Goal: Connect with others: Connect with other users

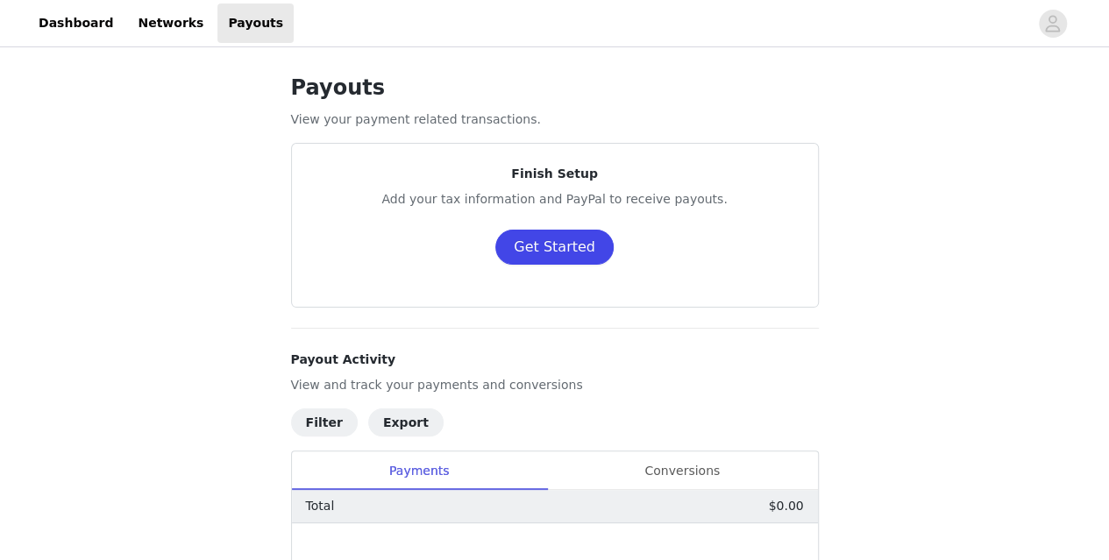
click at [547, 252] on button "Get Started" at bounding box center [554, 247] width 118 height 35
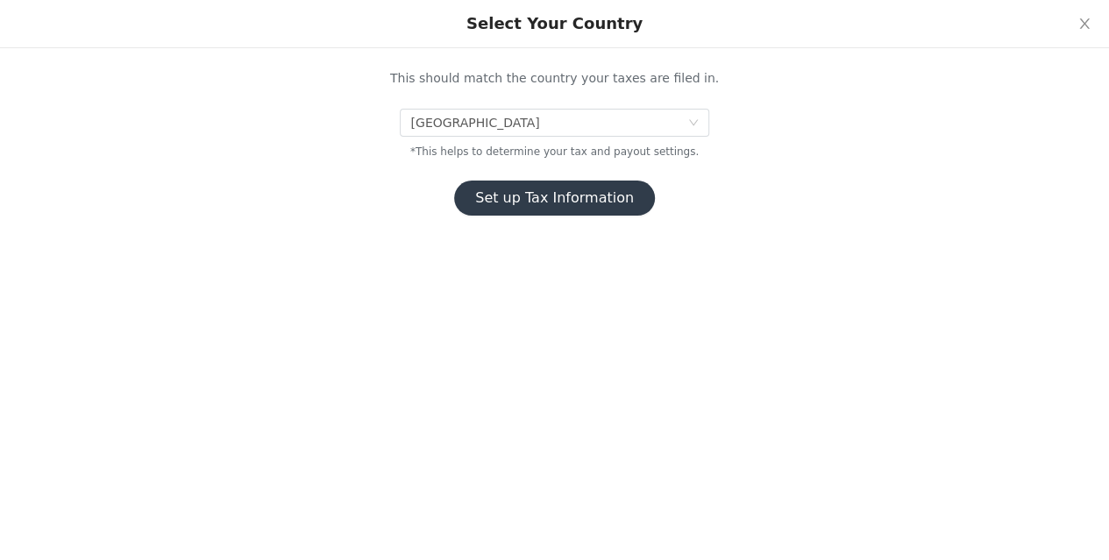
click at [570, 194] on button "Set up Tax Information" at bounding box center [554, 198] width 201 height 35
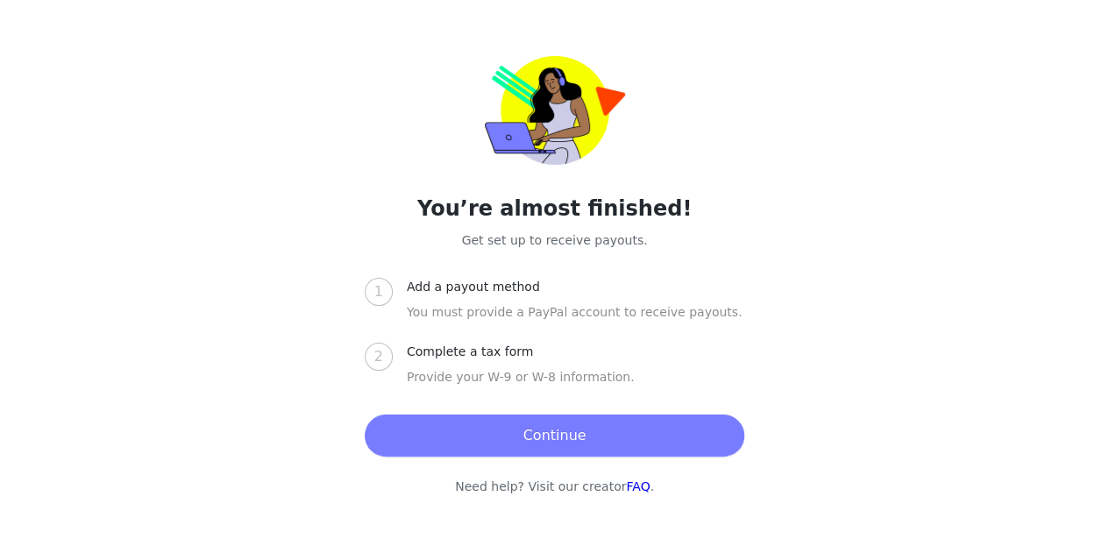
click at [545, 434] on button "Continue" at bounding box center [555, 436] width 380 height 42
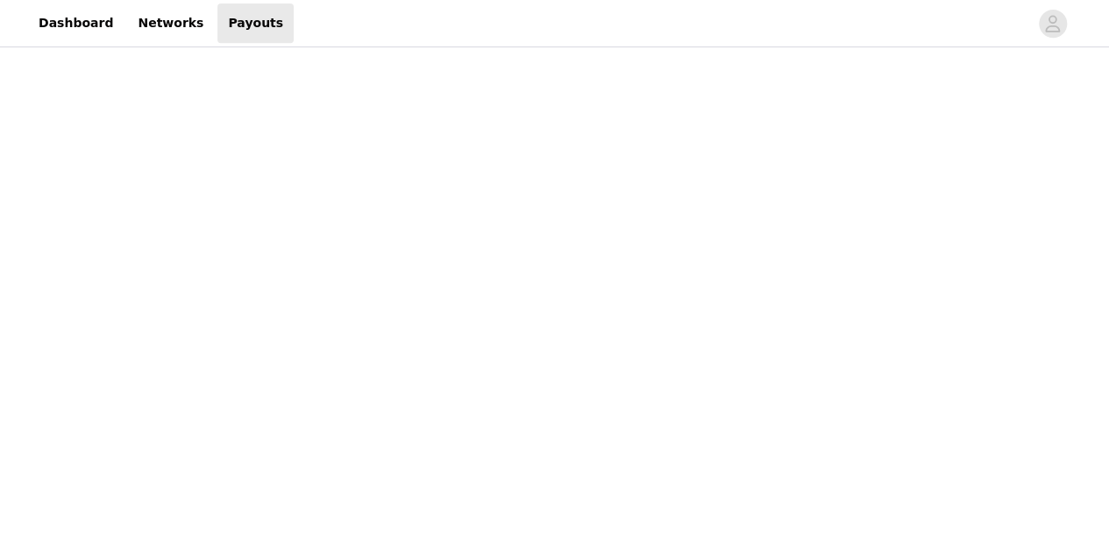
scroll to position [407, 0]
click at [887, 317] on div "Payouts View your payment related transactions. Payout Activity View and track …" at bounding box center [554, 309] width 1109 height 1330
click at [919, 377] on div "Payouts View your payment related transactions. Payout Activity View and track …" at bounding box center [554, 100] width 1109 height 1830
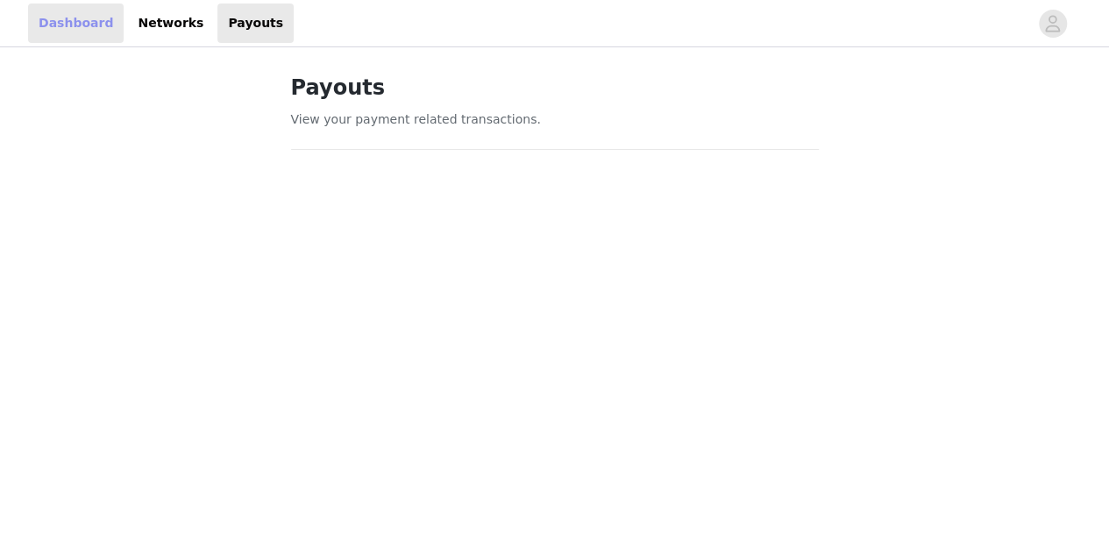
click at [63, 24] on link "Dashboard" at bounding box center [76, 23] width 96 height 39
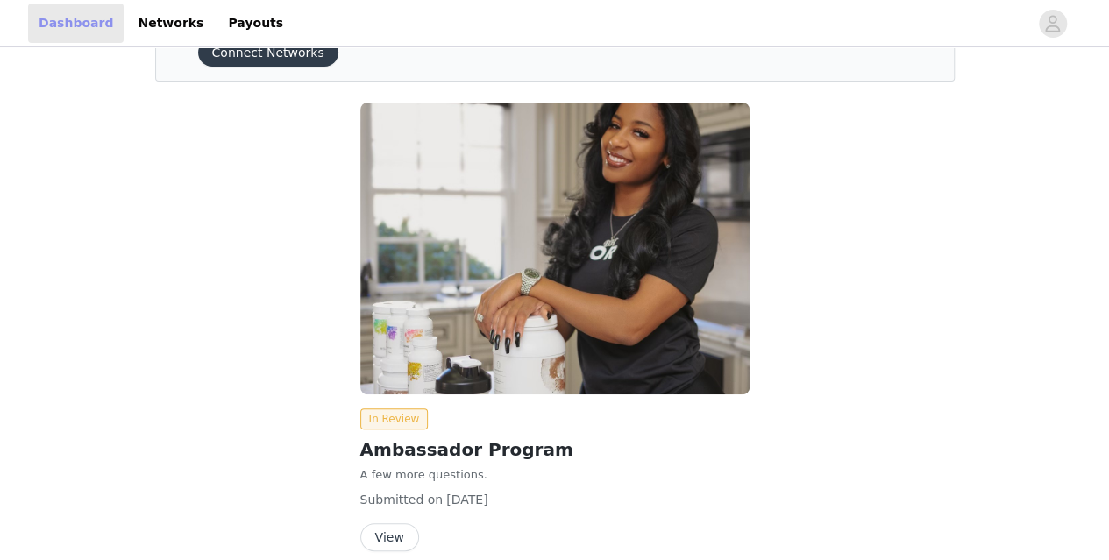
scroll to position [172, 0]
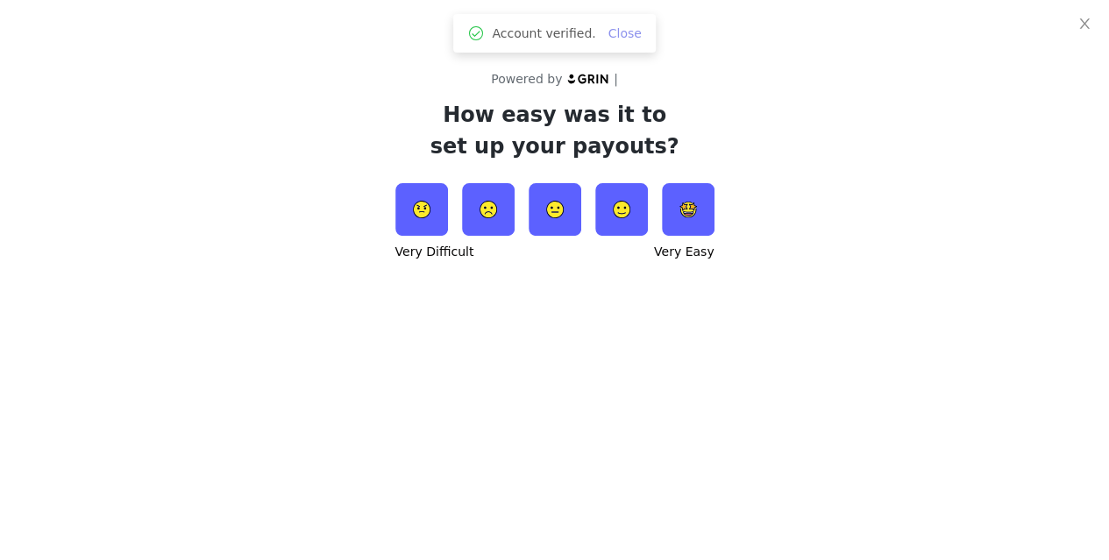
click at [626, 34] on link "Close" at bounding box center [624, 33] width 33 height 14
click at [1082, 24] on icon "icon: close" at bounding box center [1084, 24] width 14 height 14
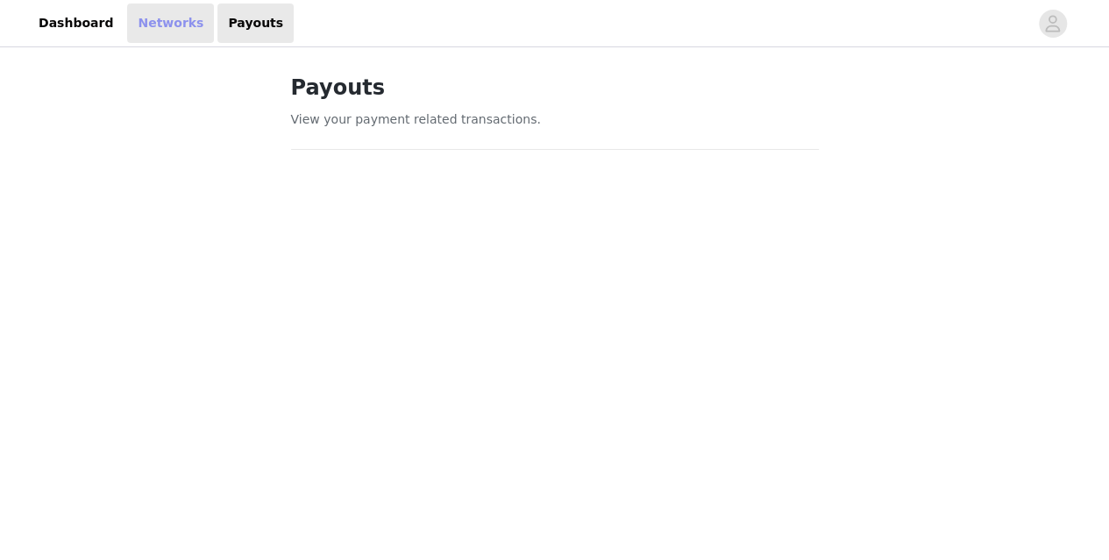
click at [147, 26] on link "Networks" at bounding box center [170, 23] width 87 height 39
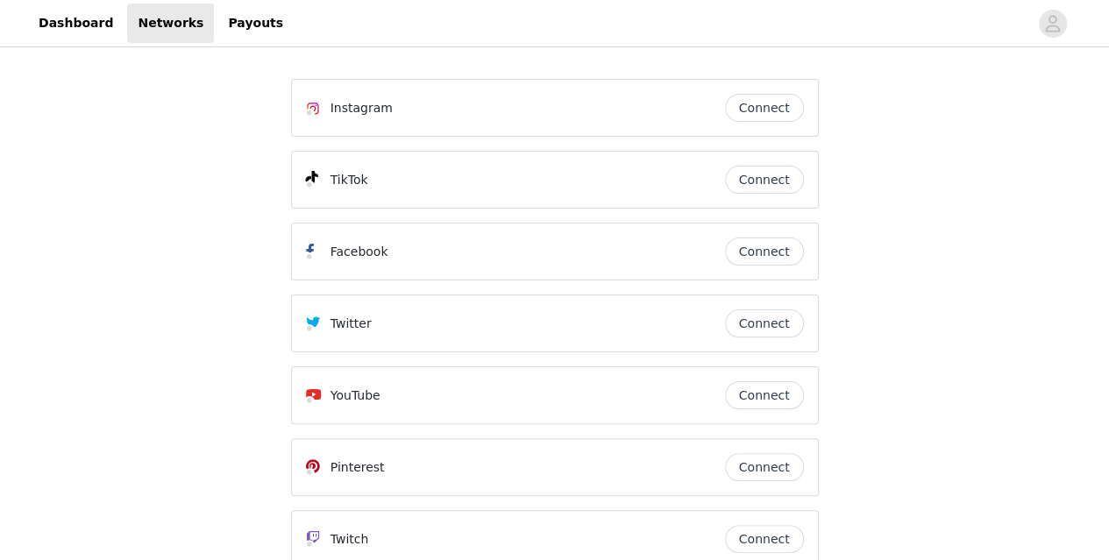
click at [761, 250] on button "Connect" at bounding box center [764, 252] width 79 height 28
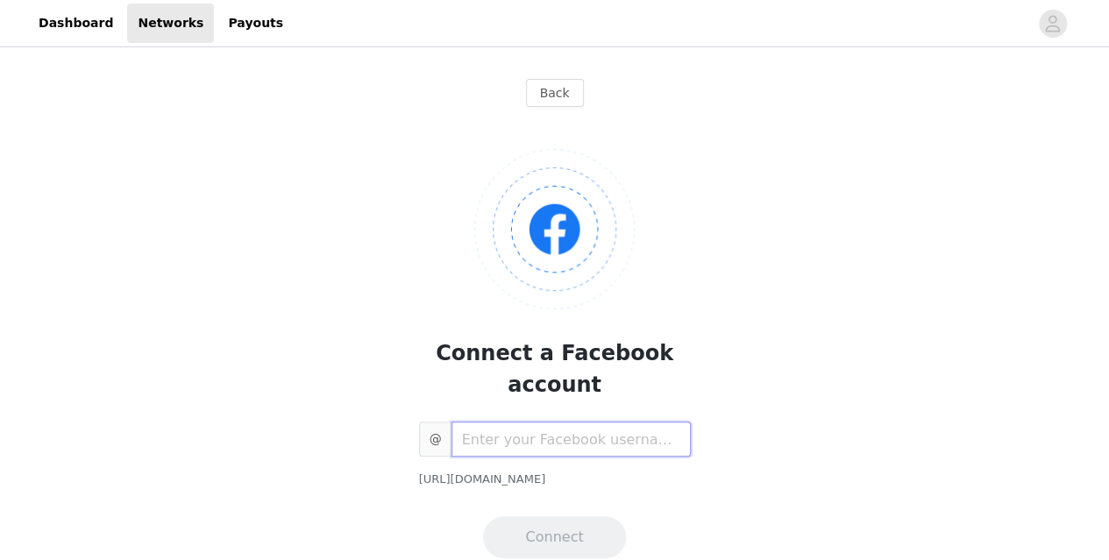
click at [573, 422] on input "text" at bounding box center [570, 439] width 239 height 35
type input "7654376489"
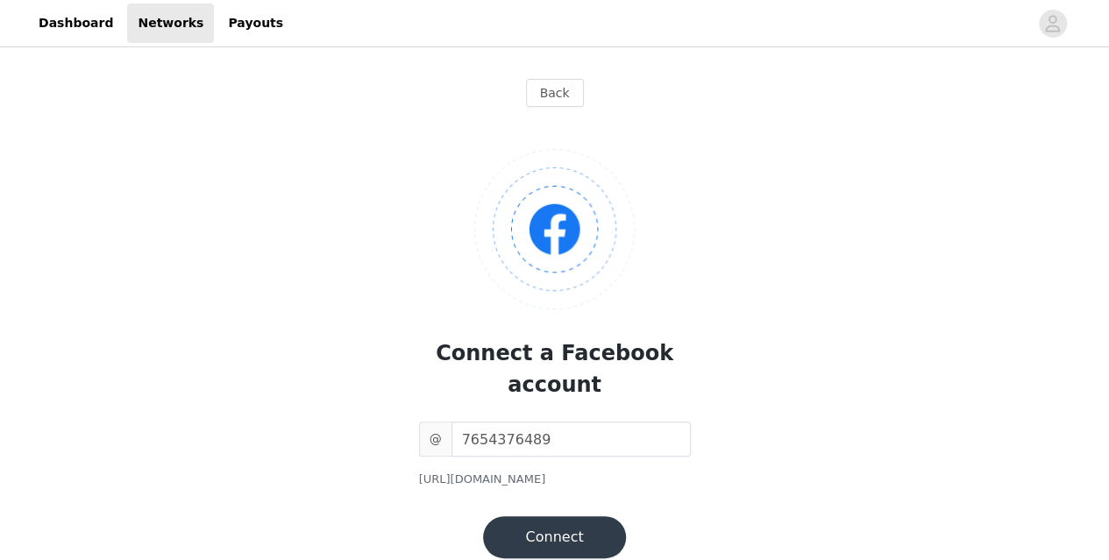
click at [547, 516] on button "Connect" at bounding box center [554, 537] width 142 height 42
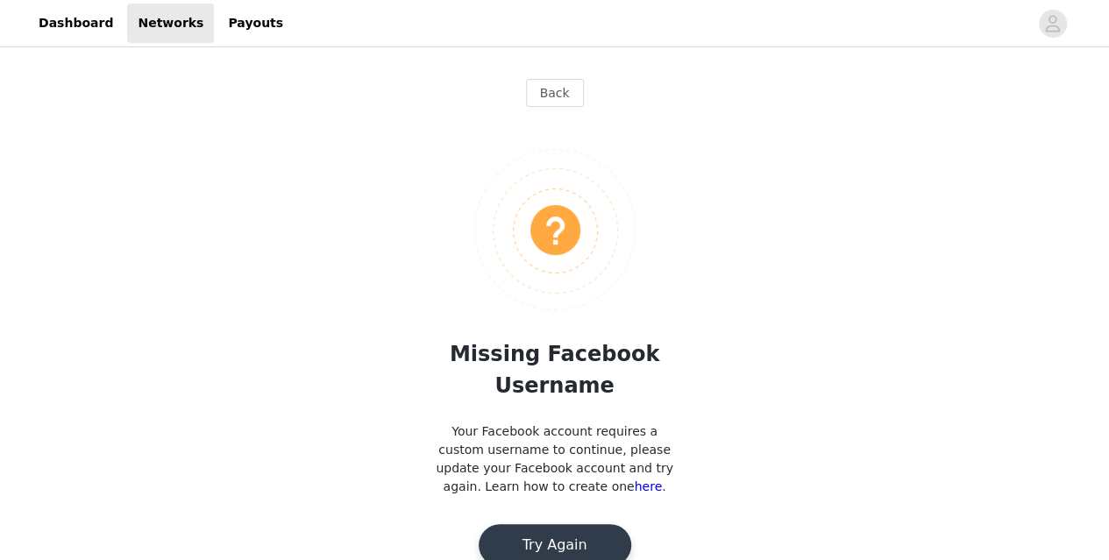
click at [568, 524] on button "Try Again" at bounding box center [555, 545] width 153 height 42
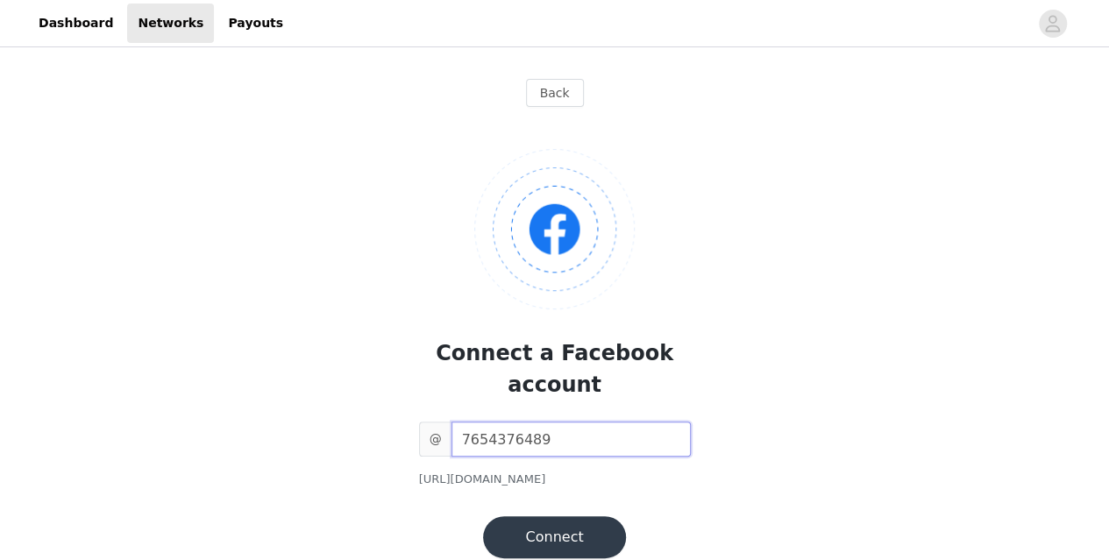
click at [537, 422] on input "7654376489" at bounding box center [570, 439] width 239 height 35
type input "V"
type input "michellehoover"
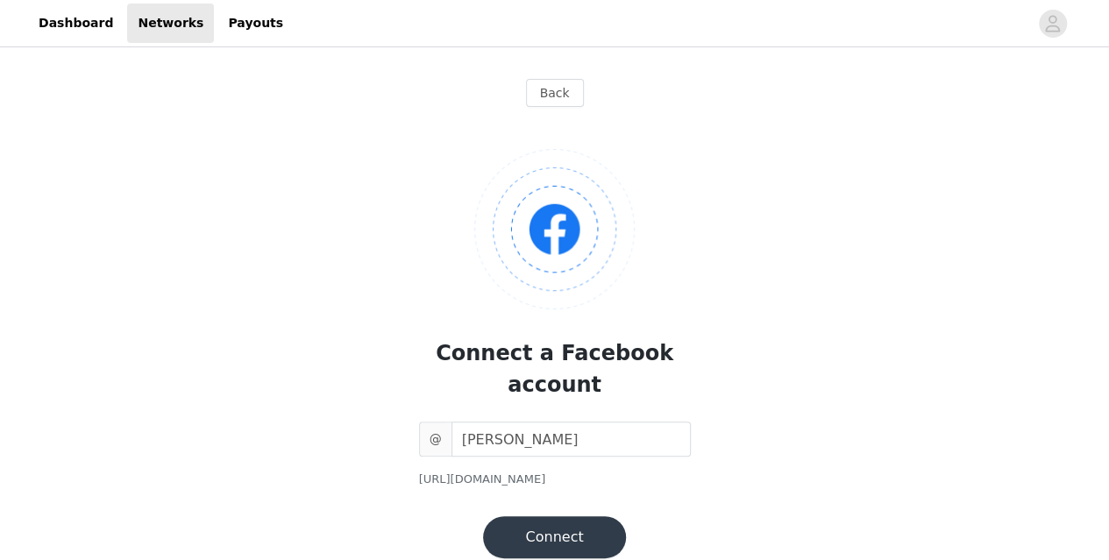
click at [573, 516] on button "Connect" at bounding box center [554, 537] width 142 height 42
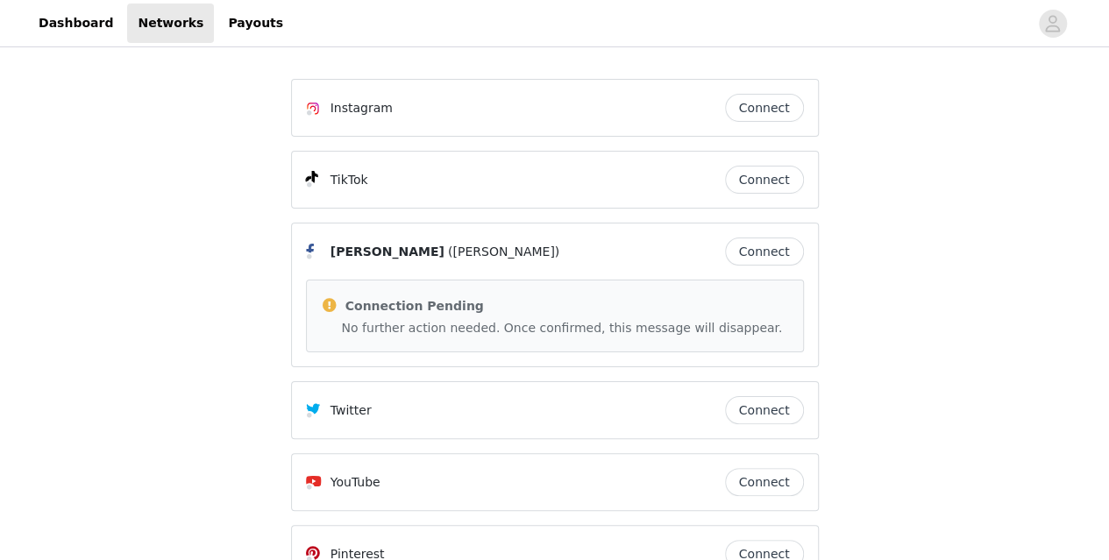
click at [775, 252] on button "Connect" at bounding box center [764, 252] width 79 height 28
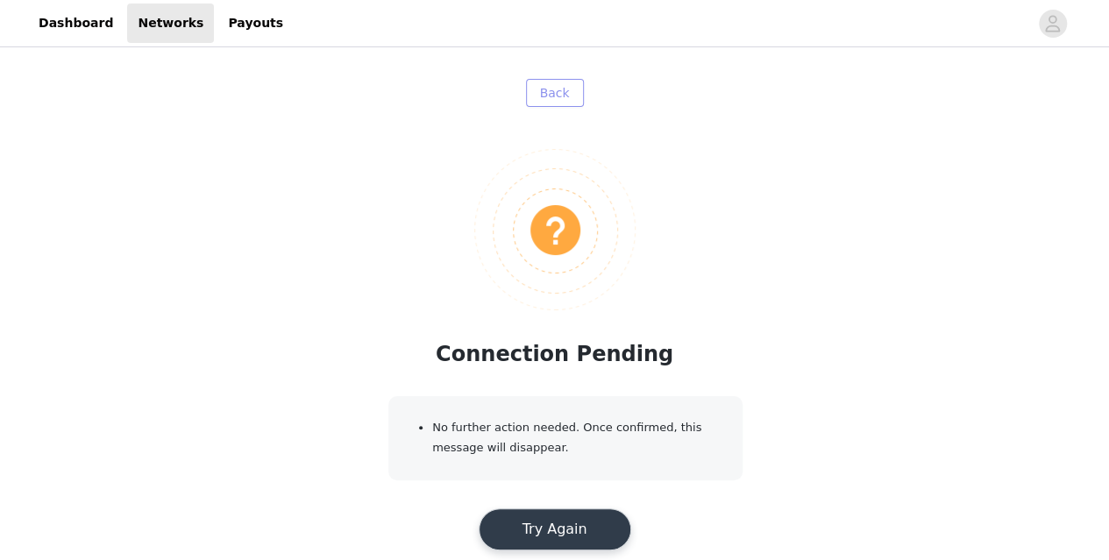
click at [553, 98] on button "Back" at bounding box center [555, 93] width 58 height 28
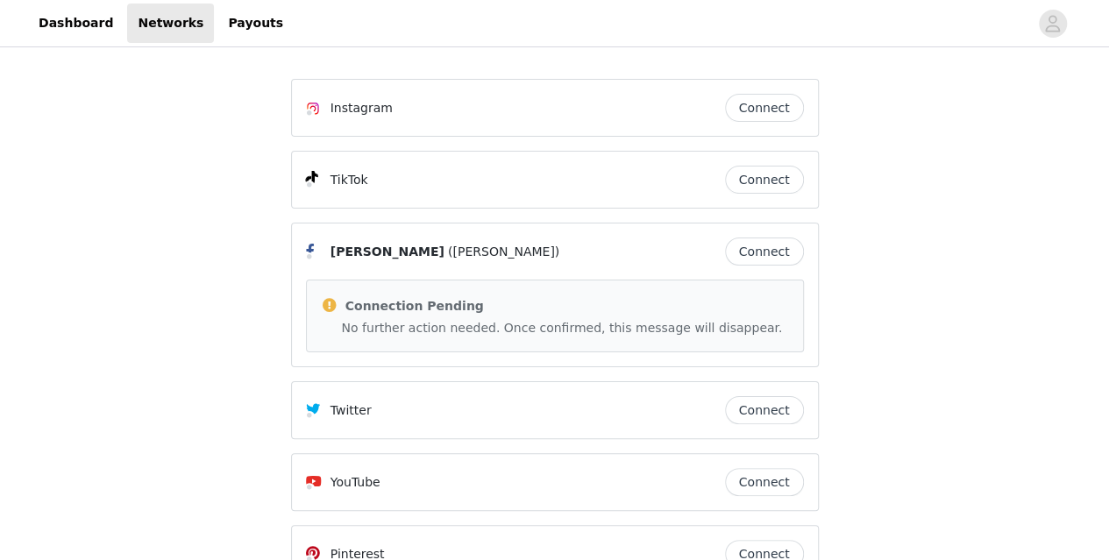
click at [330, 306] on span at bounding box center [330, 304] width 18 height 21
